Goal: Task Accomplishment & Management: Manage account settings

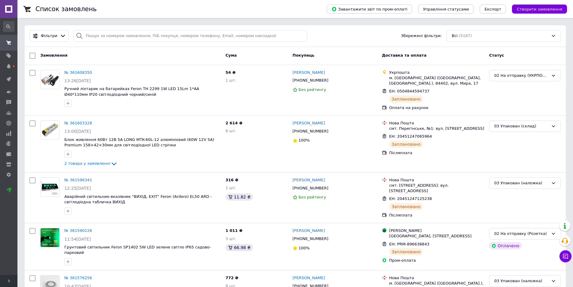
click at [9, 281] on use at bounding box center [9, 280] width 2 height 3
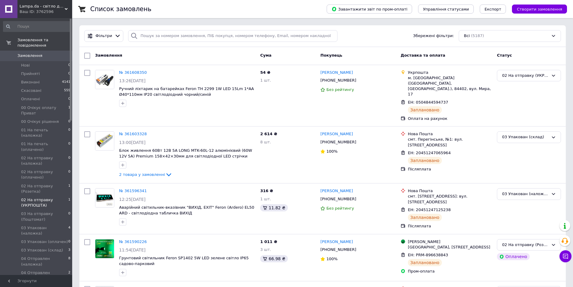
click at [54, 197] on span "02 На отправку (УКРПОШТА)" at bounding box center [44, 202] width 47 height 11
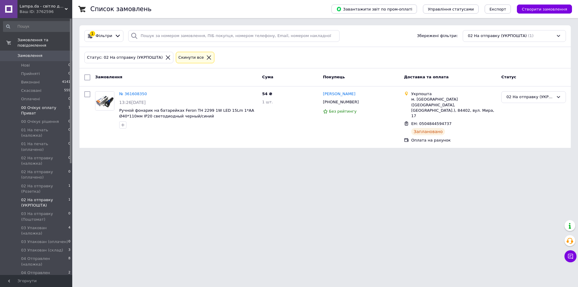
click at [45, 105] on span "00 Очікує оплату Приват" at bounding box center [44, 110] width 47 height 11
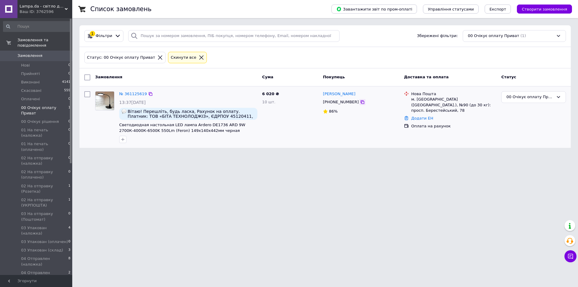
click at [360, 104] on icon at bounding box center [362, 102] width 4 height 4
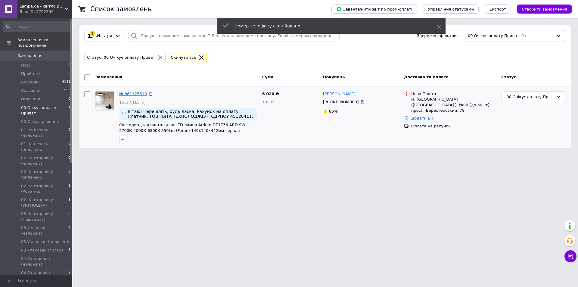
click at [128, 94] on link "№ 361125619" at bounding box center [133, 93] width 28 height 5
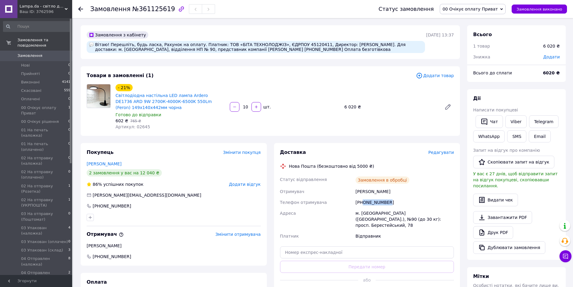
drag, startPoint x: 365, startPoint y: 202, endPoint x: 394, endPoint y: 200, distance: 29.2
click at [394, 200] on div "+380979007671" at bounding box center [404, 202] width 101 height 11
click at [388, 200] on div "+380979007671" at bounding box center [404, 202] width 101 height 11
drag, startPoint x: 363, startPoint y: 203, endPoint x: 395, endPoint y: 204, distance: 31.3
click at [395, 204] on div "+380979007671" at bounding box center [404, 202] width 101 height 11
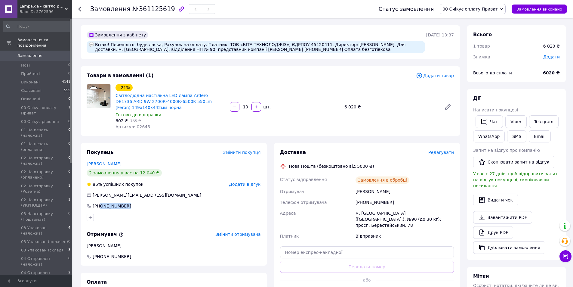
drag, startPoint x: 101, startPoint y: 206, endPoint x: 135, endPoint y: 212, distance: 34.5
click at [135, 212] on div "Покупець Змінити покупця Дяченко Юлія 2 замовлення у вас на 12 040 ₴ 86% успішн…" at bounding box center [174, 204] width 186 height 122
copy div "0961031915"
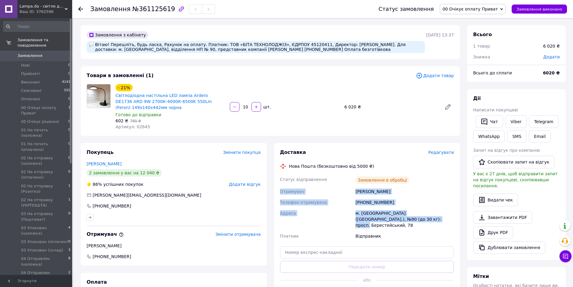
drag, startPoint x: 280, startPoint y: 190, endPoint x: 398, endPoint y: 219, distance: 121.4
click at [398, 219] on div "Статус відправлення Замовлення в обробці Отримувач Кулик Андрій Телефон отримув…" at bounding box center [367, 207] width 177 height 67
copy div "Отримувач Кулик Андрій Телефон отримувача +380979007671 Адреса м. Київ (Київськ…"
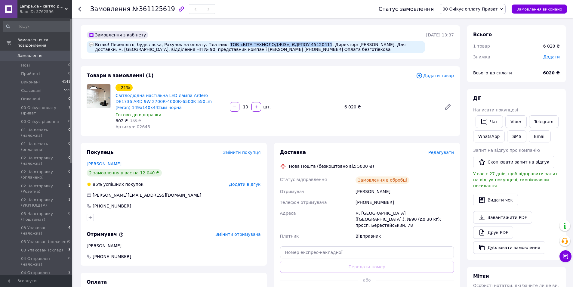
drag, startPoint x: 209, startPoint y: 45, endPoint x: 299, endPoint y: 44, distance: 89.4
click at [299, 44] on div "Вітаю! Перешліть, будь ласка, Рахунок на оплату. Платник: ТОВ «БІТА ТЕХНОЛОДЖІЗ…" at bounding box center [256, 47] width 339 height 12
copy div "ТОВ «БІТА ТЕХНОЛОДЖІЗ», ЄДРПОУ 45120411"
click at [482, 7] on span "00 Очікує оплату Приват" at bounding box center [470, 9] width 55 height 5
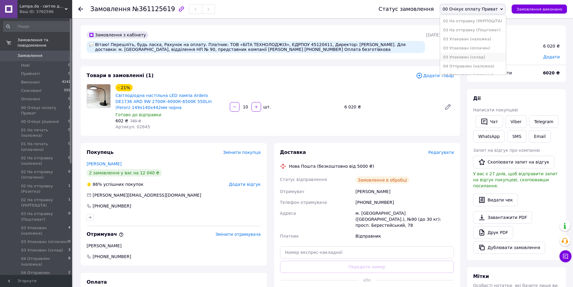
click at [487, 56] on li "03 Упакован (склад)" at bounding box center [473, 57] width 66 height 9
drag, startPoint x: 200, startPoint y: 136, endPoint x: 214, endPoint y: 135, distance: 13.3
click at [200, 136] on div "Замовлення з кабінету Вітаю! Перешліть, будь ласка, Рахунок на оплату. Платник:…" at bounding box center [270, 217] width 387 height 384
